Goal: Transaction & Acquisition: Purchase product/service

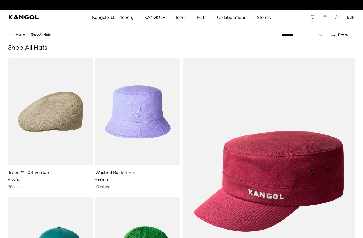
scroll to position [0, 109]
click at [342, 34] on span "Filters" at bounding box center [343, 35] width 10 height 4
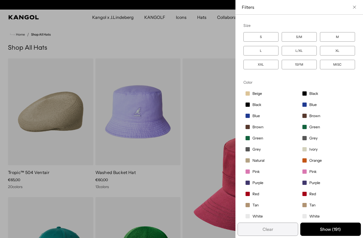
scroll to position [0, 0]
click at [314, 172] on span "Pink" at bounding box center [312, 171] width 7 height 5
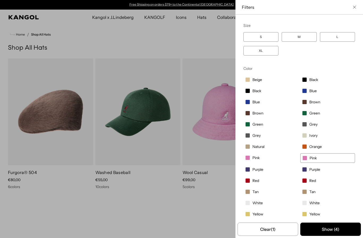
click at [257, 158] on span "Pink" at bounding box center [255, 157] width 7 height 5
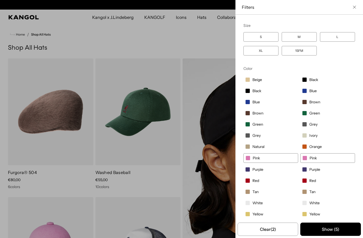
scroll to position [0, 109]
click at [339, 229] on button "Show ( 5 )" at bounding box center [330, 229] width 61 height 13
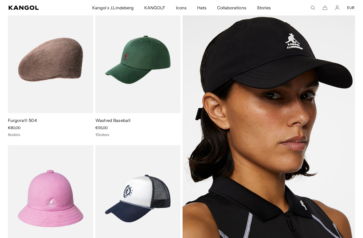
scroll to position [0, 0]
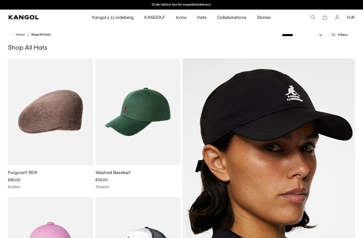
click at [341, 36] on button "Filters" at bounding box center [339, 34] width 23 height 5
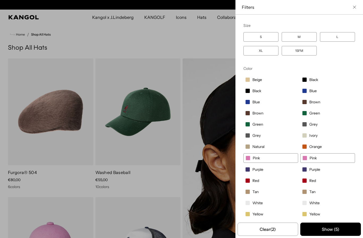
click at [315, 157] on span "Pink" at bounding box center [312, 158] width 7 height 5
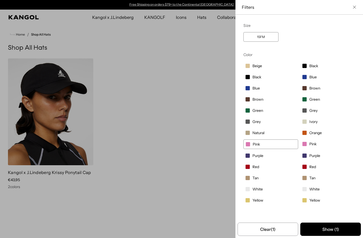
click at [309, 146] on label "Pink" at bounding box center [327, 143] width 55 height 9
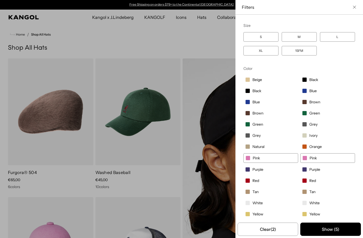
click at [287, 143] on label "Natural" at bounding box center [270, 146] width 55 height 9
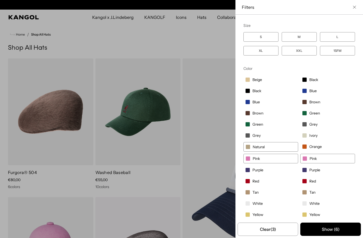
scroll to position [0, 109]
click at [286, 157] on label "Pink" at bounding box center [270, 159] width 55 height 10
click at [284, 147] on label "Natural" at bounding box center [270, 147] width 55 height 10
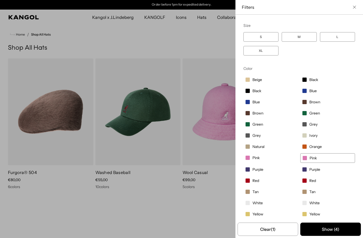
click at [336, 224] on button "Show ( 4 )" at bounding box center [330, 229] width 61 height 13
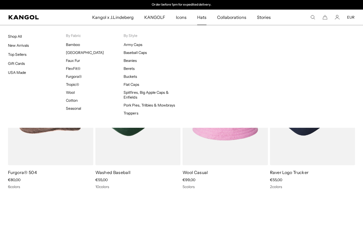
click at [12, 74] on link "USA Made" at bounding box center [17, 72] width 18 height 5
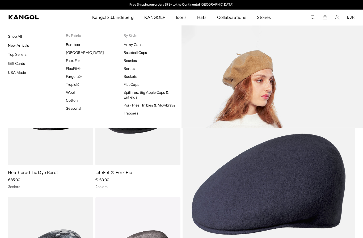
click at [129, 67] on link "Berets" at bounding box center [129, 68] width 11 height 5
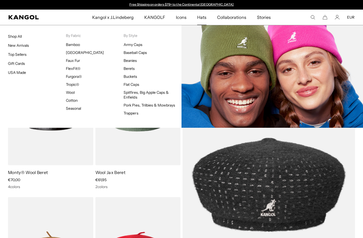
click at [129, 61] on link "Beanies" at bounding box center [130, 60] width 13 height 5
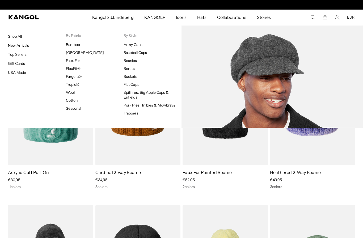
scroll to position [0, 109]
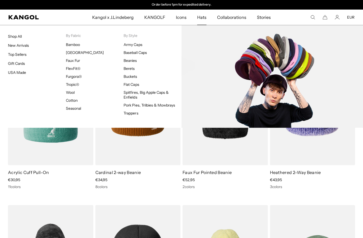
click at [128, 82] on link "Flat Caps" at bounding box center [131, 84] width 15 height 5
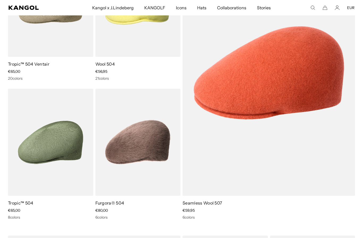
scroll to position [110, 0]
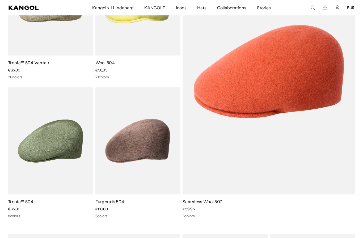
click at [0, 0] on img at bounding box center [0, 0] width 0 height 0
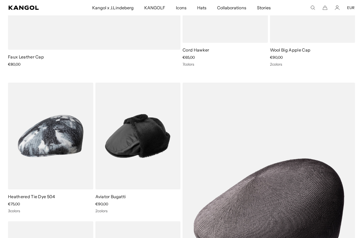
scroll to position [0, 0]
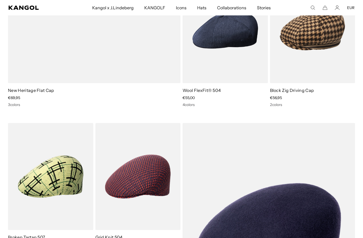
click at [0, 0] on img at bounding box center [0, 0] width 0 height 0
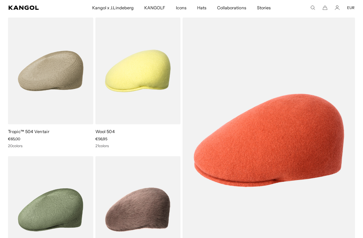
click at [0, 0] on img at bounding box center [0, 0] width 0 height 0
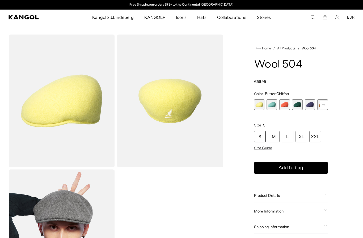
click at [324, 103] on rect at bounding box center [324, 105] width 8 height 8
click at [322, 100] on span "7 of 21" at bounding box center [322, 104] width 11 height 11
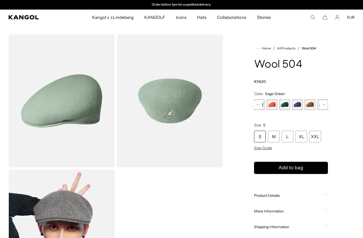
click at [322, 106] on rect at bounding box center [324, 105] width 8 height 8
click at [321, 106] on rect at bounding box center [324, 105] width 8 height 8
click at [325, 102] on rect at bounding box center [324, 105] width 8 height 8
click at [323, 103] on rect at bounding box center [324, 105] width 8 height 8
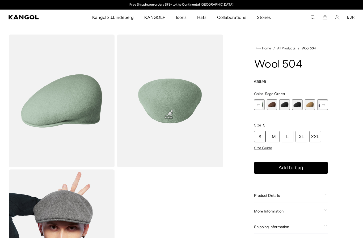
click at [322, 103] on rect at bounding box center [324, 105] width 8 height 8
click at [325, 103] on rect at bounding box center [324, 105] width 8 height 8
click at [324, 103] on rect at bounding box center [324, 105] width 8 height 8
click at [326, 104] on rect at bounding box center [324, 105] width 8 height 8
click at [325, 104] on rect at bounding box center [324, 105] width 8 height 8
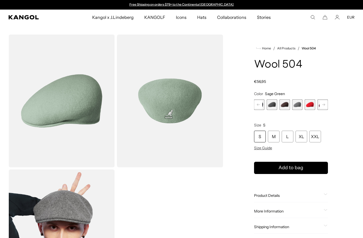
click at [326, 105] on rect at bounding box center [324, 105] width 8 height 8
click at [327, 104] on rect at bounding box center [324, 105] width 8 height 8
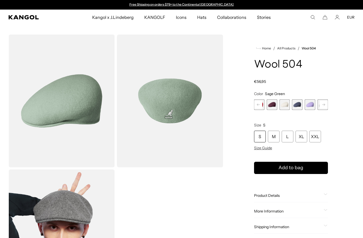
click at [328, 105] on div "Home / All Products / Wool 504 Wool 504 Regular price €56,95 Regular price Sale…" at bounding box center [290, 169] width 127 height 268
click at [327, 104] on span "21 of 21" at bounding box center [322, 104] width 11 height 11
click at [327, 105] on span "21 of 21" at bounding box center [322, 104] width 11 height 11
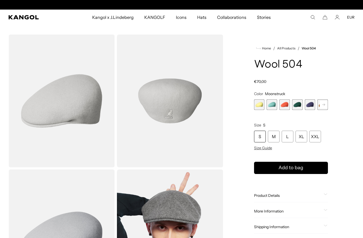
scroll to position [0, 109]
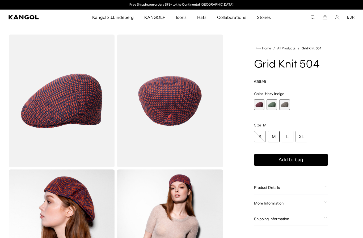
click at [274, 101] on span "2 of 3" at bounding box center [271, 104] width 11 height 11
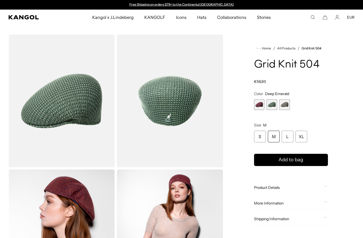
click at [286, 103] on span "3 of 3" at bounding box center [284, 104] width 11 height 11
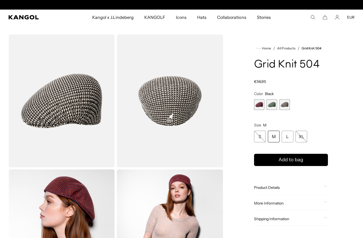
scroll to position [0, 109]
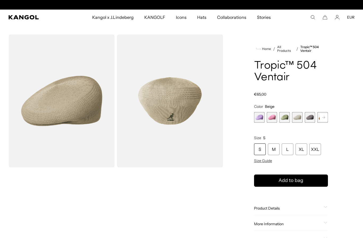
scroll to position [0, 109]
click at [271, 116] on span "8 of 22" at bounding box center [271, 117] width 11 height 11
